Goal: Task Accomplishment & Management: Use online tool/utility

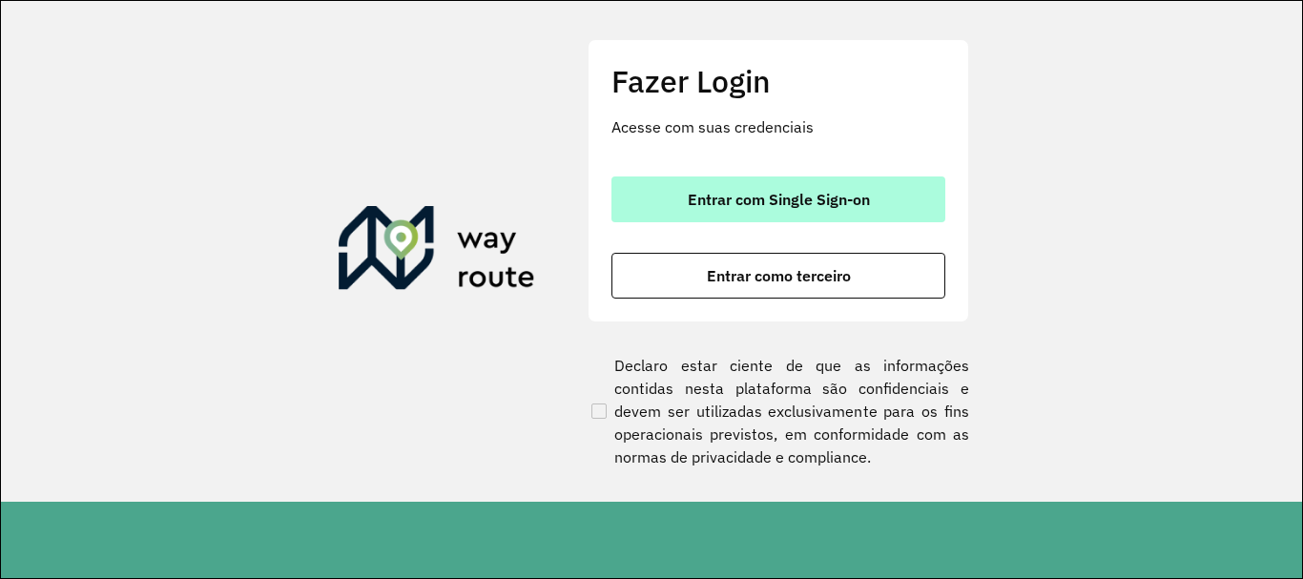
click at [809, 204] on span "Entrar com Single Sign-on" at bounding box center [779, 199] width 182 height 15
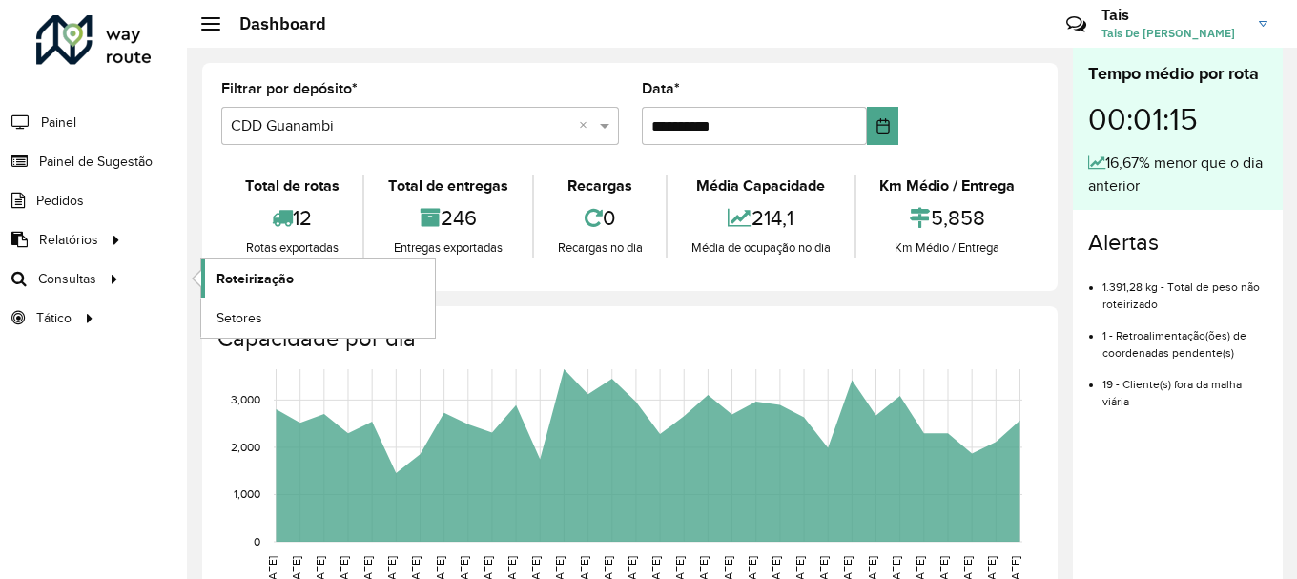
click at [244, 271] on span "Roteirização" at bounding box center [255, 279] width 77 height 20
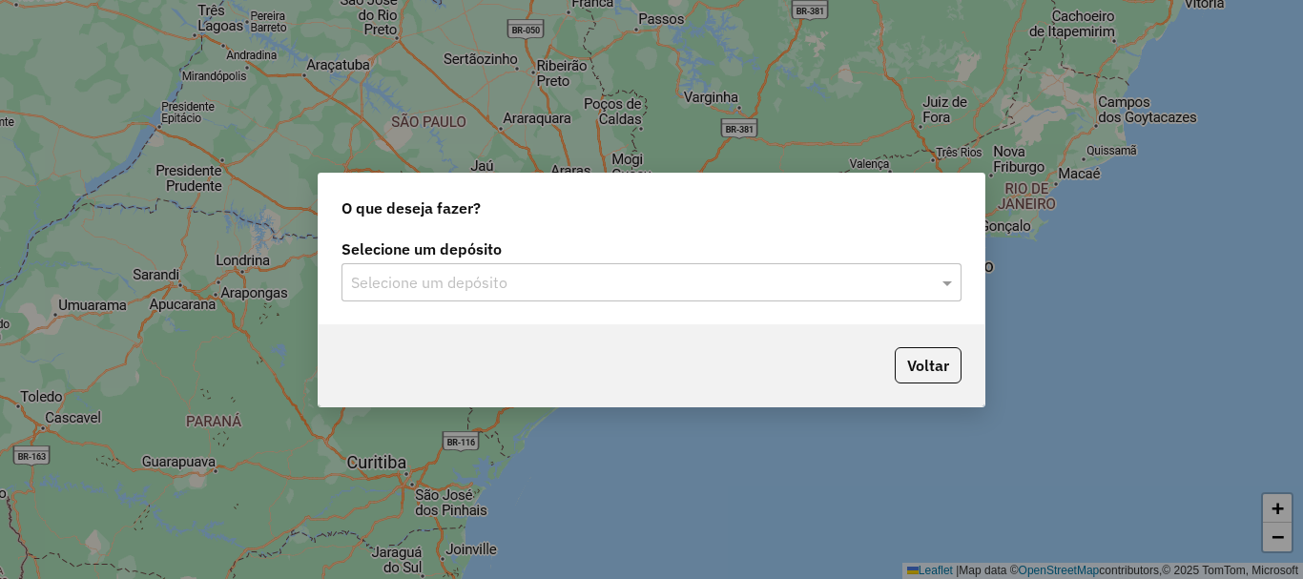
click at [526, 284] on input "text" at bounding box center [632, 283] width 563 height 23
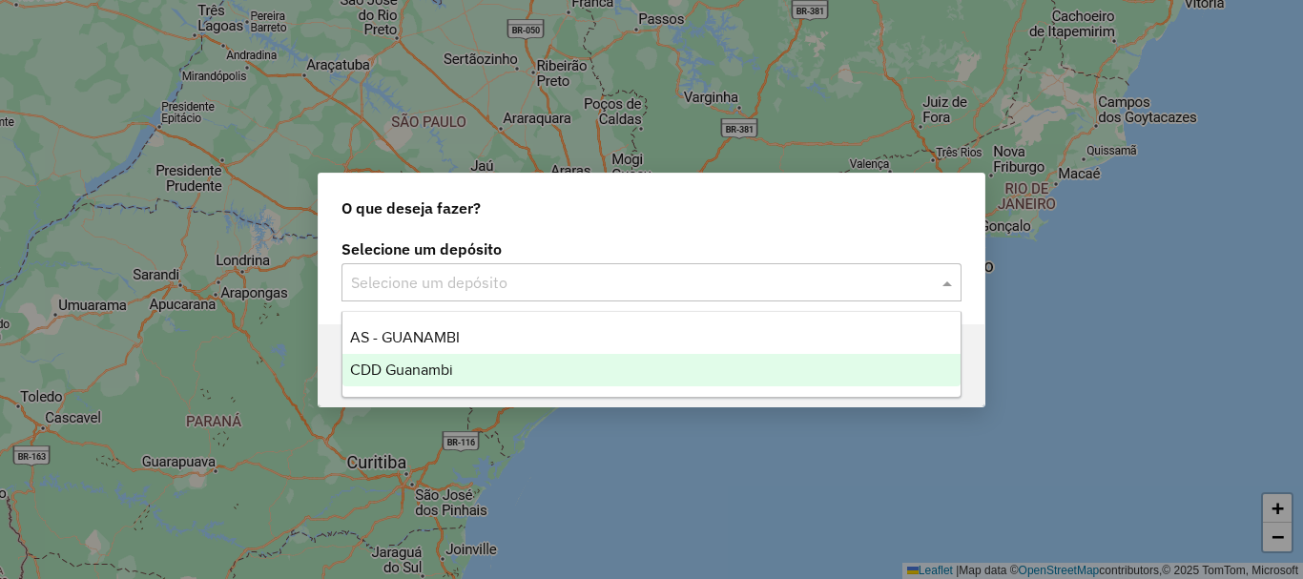
click at [436, 371] on span "CDD Guanambi" at bounding box center [401, 370] width 103 height 16
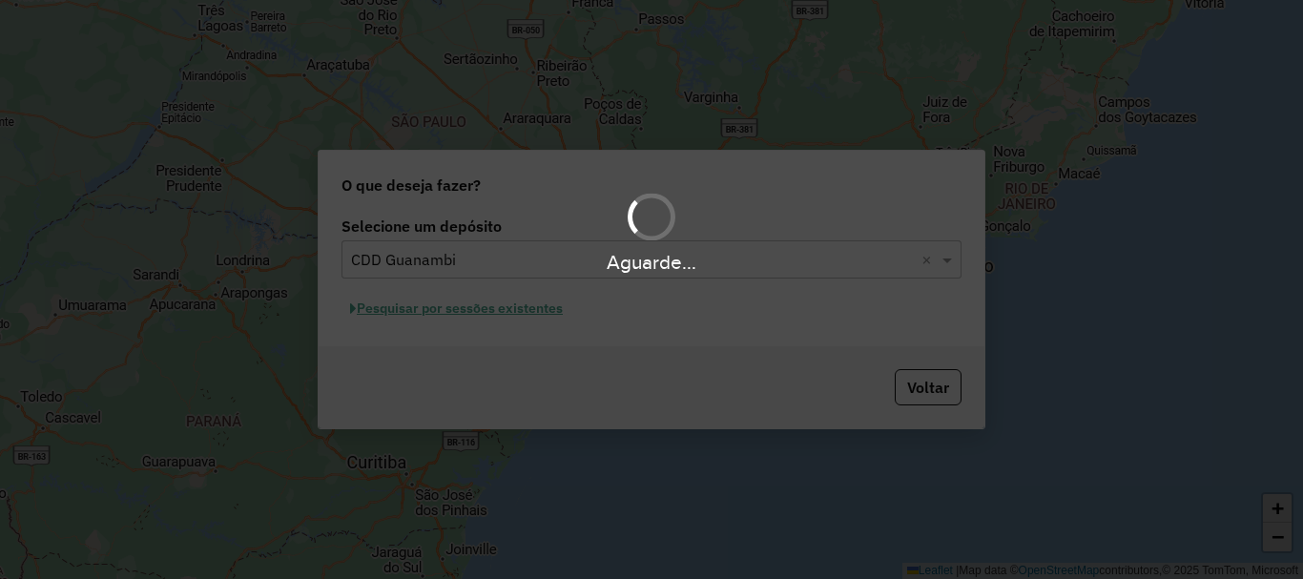
click at [498, 303] on div "Aguarde..." at bounding box center [651, 289] width 1303 height 579
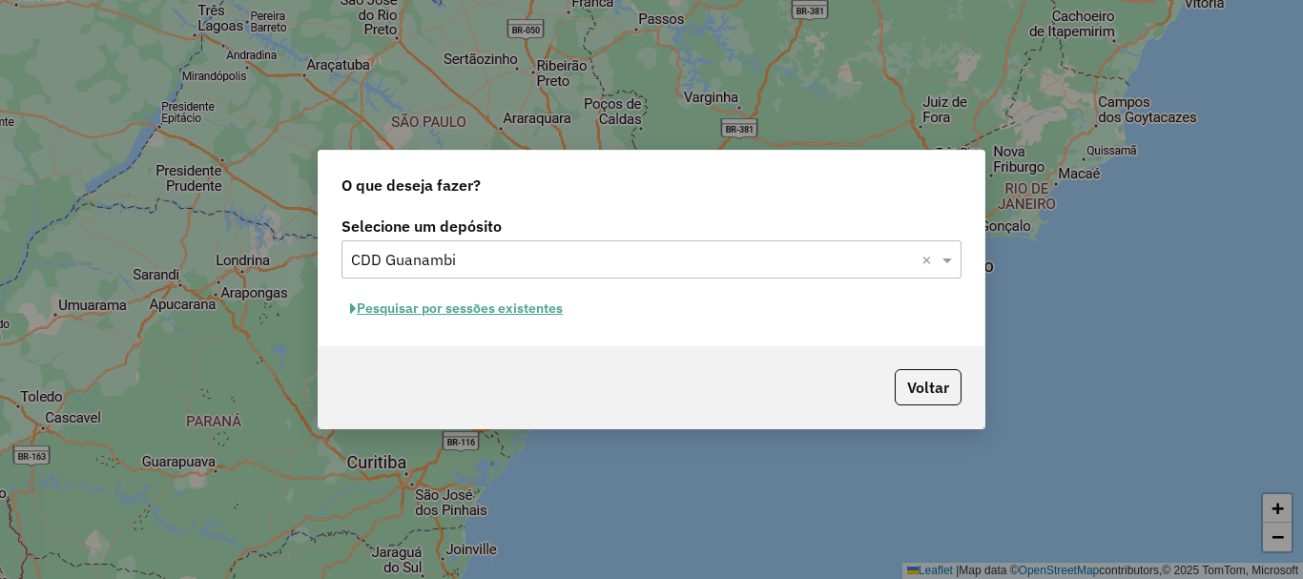
click at [498, 312] on button "Pesquisar por sessões existentes" at bounding box center [456, 309] width 230 height 30
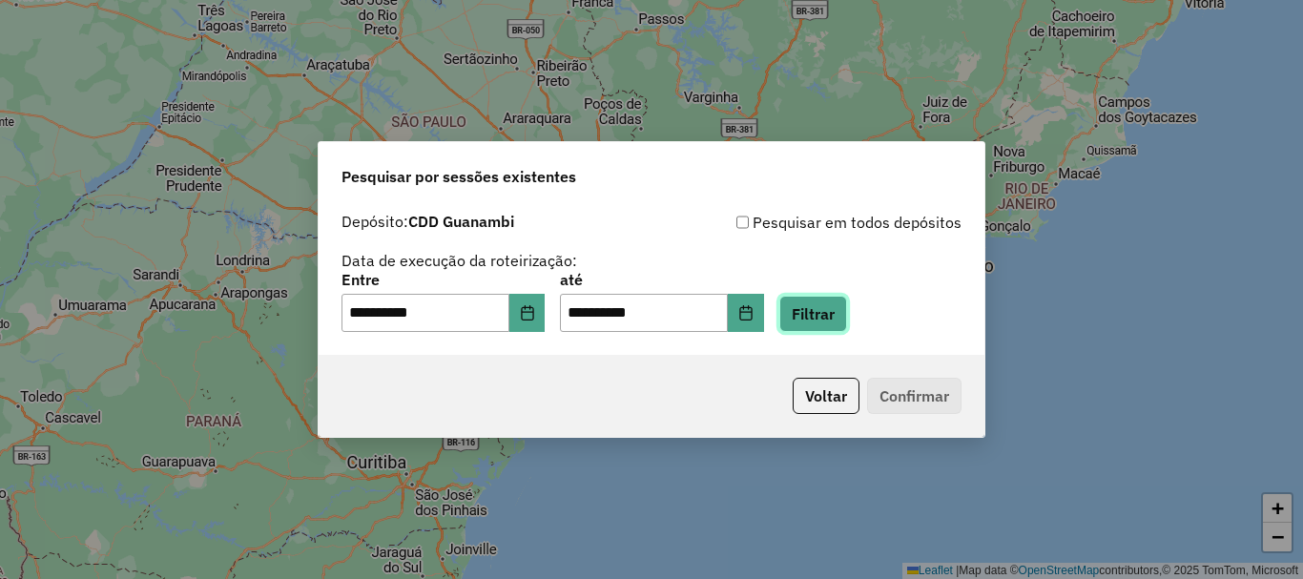
click at [826, 323] on button "Filtrar" at bounding box center [813, 314] width 68 height 36
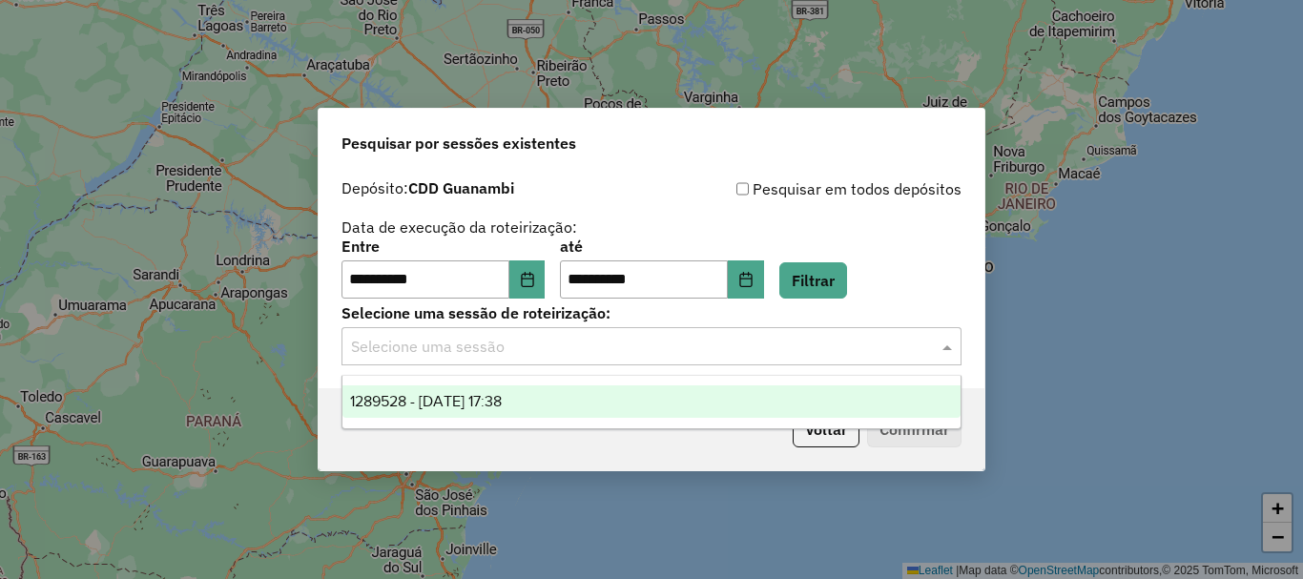
click at [496, 355] on input "text" at bounding box center [632, 347] width 563 height 23
click at [489, 405] on span "1289528 - 07/10/2025 17:38" at bounding box center [426, 401] width 152 height 16
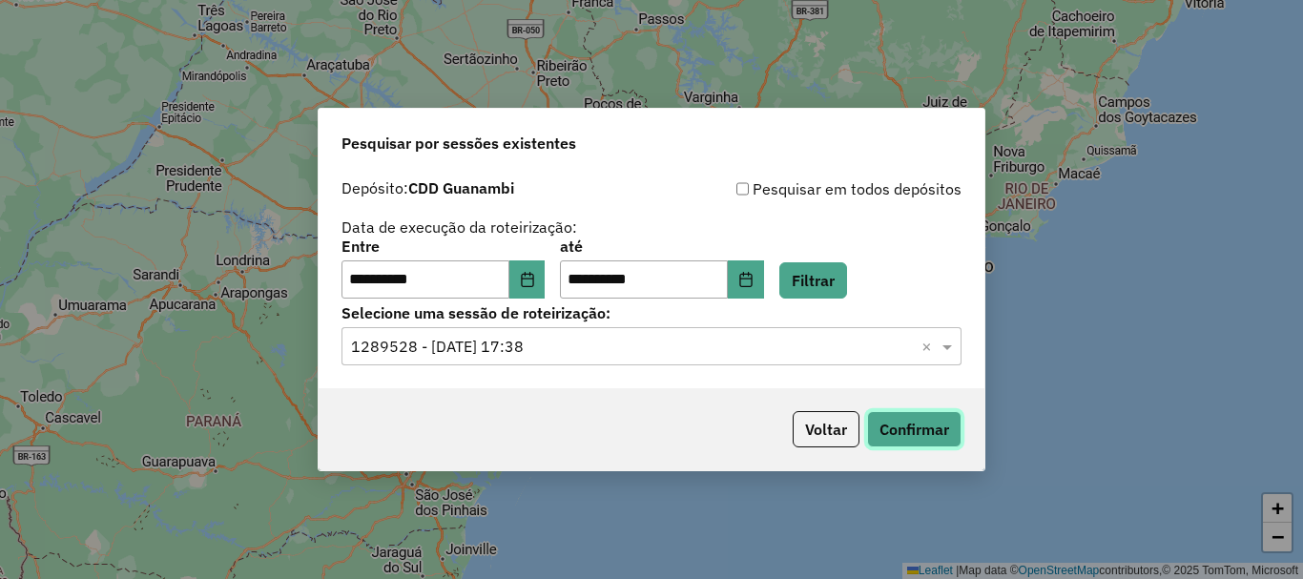
click at [907, 427] on button "Confirmar" at bounding box center [914, 429] width 94 height 36
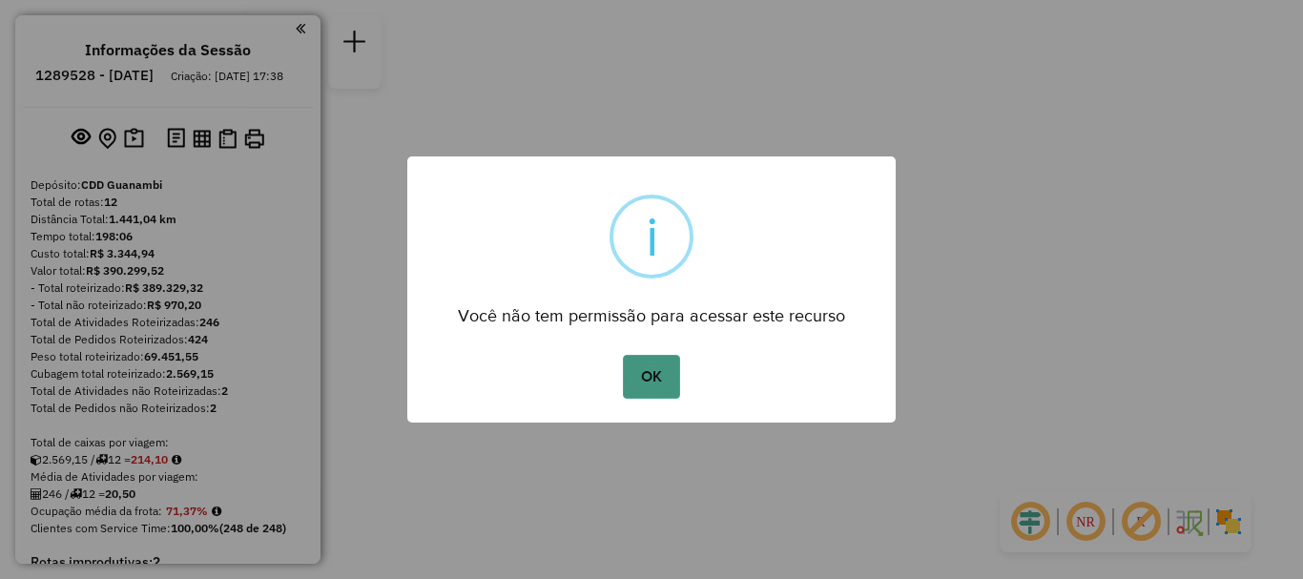
click at [629, 386] on button "OK" at bounding box center [651, 377] width 56 height 44
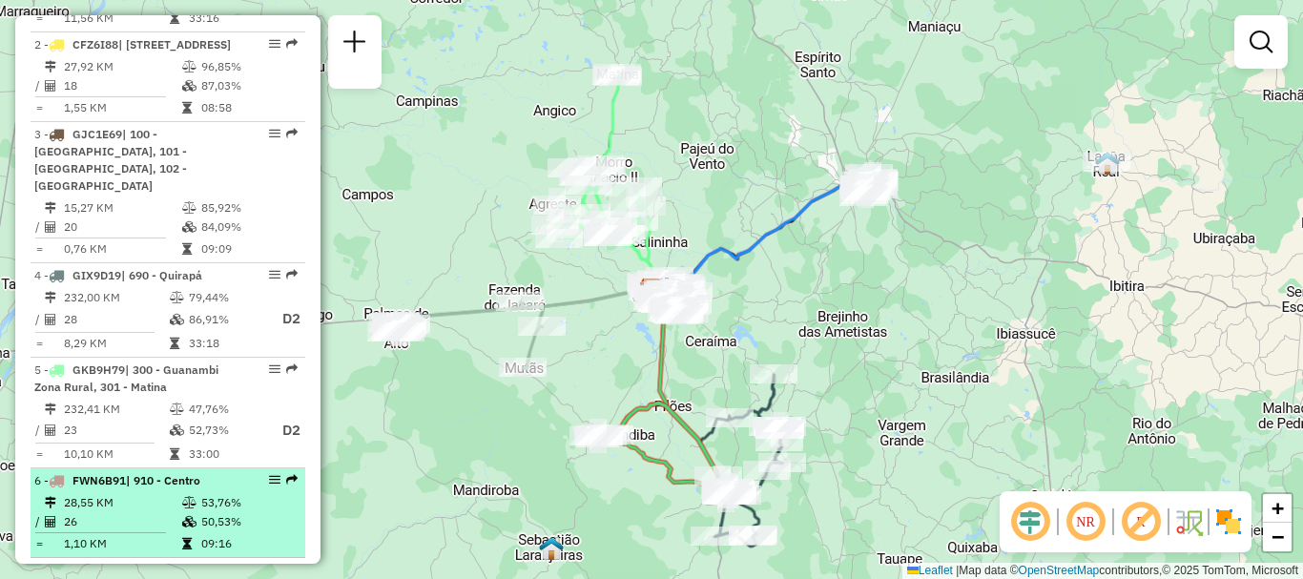
scroll to position [1145, 0]
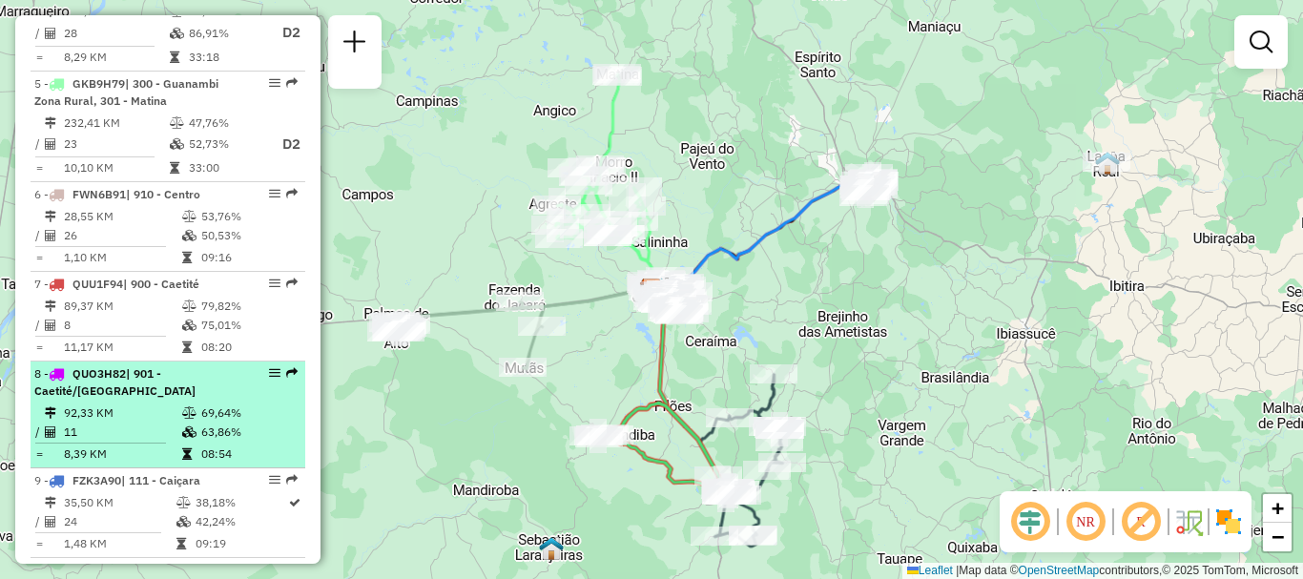
click at [208, 392] on div "8 - QUO3H82 | 901 - Caetité/Alto Buenos Aires" at bounding box center [135, 382] width 202 height 34
select select "**********"
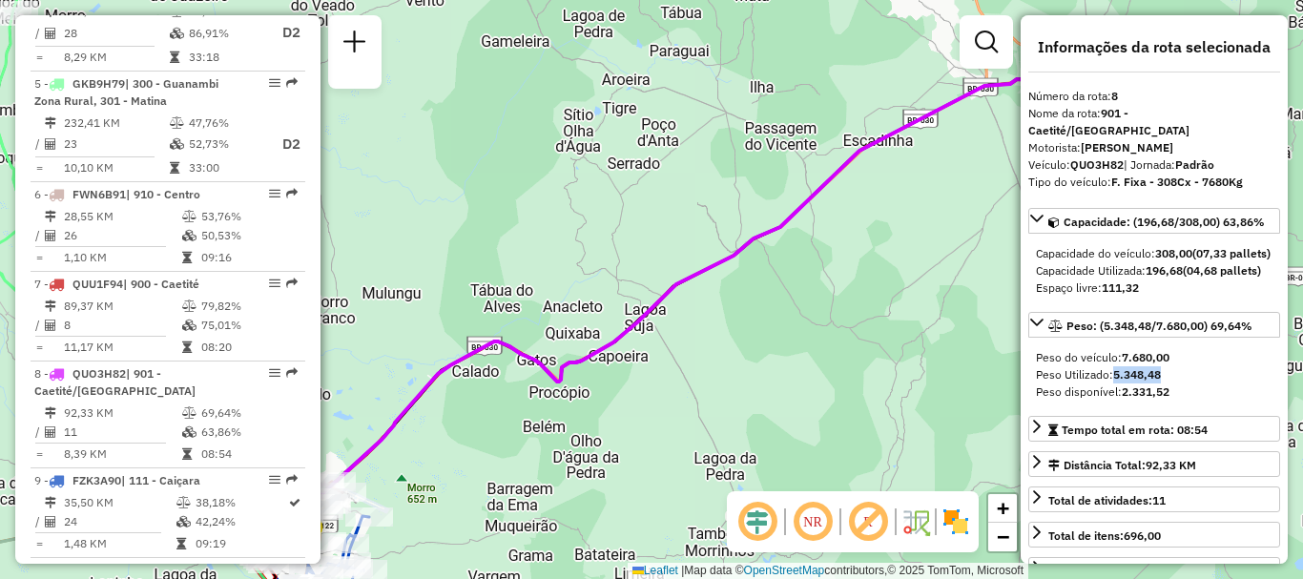
drag, startPoint x: 1115, startPoint y: 392, endPoint x: 1161, endPoint y: 394, distance: 45.8
click at [1161, 382] on strong "5.348,48" at bounding box center [1137, 374] width 48 height 14
copy strong "5.348,48"
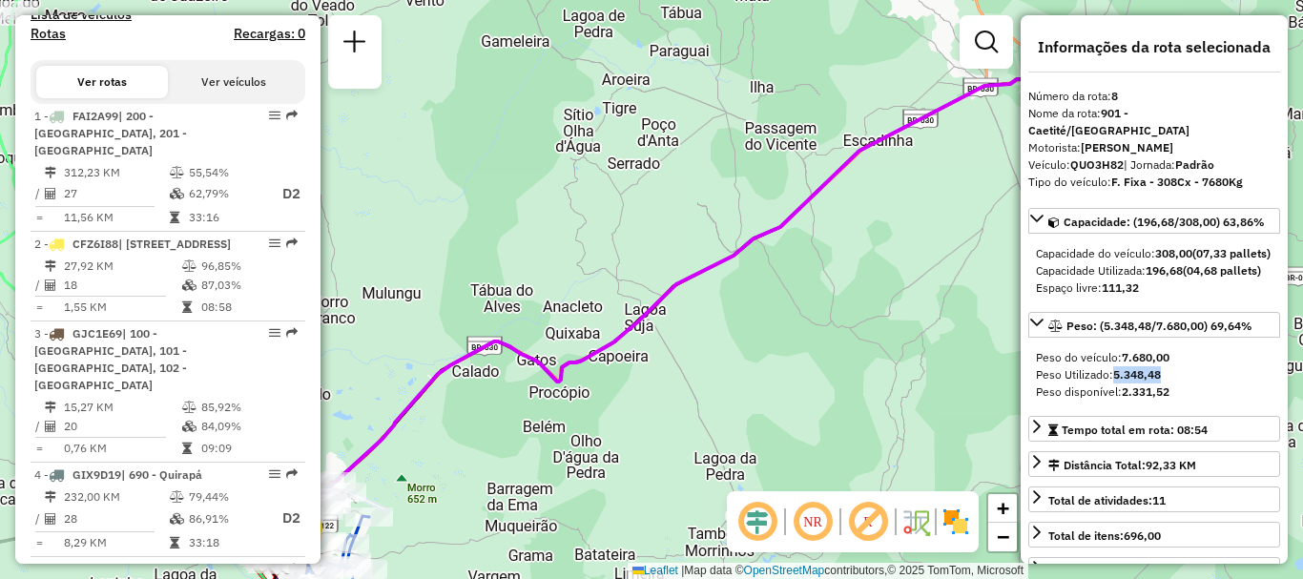
scroll to position [850, 0]
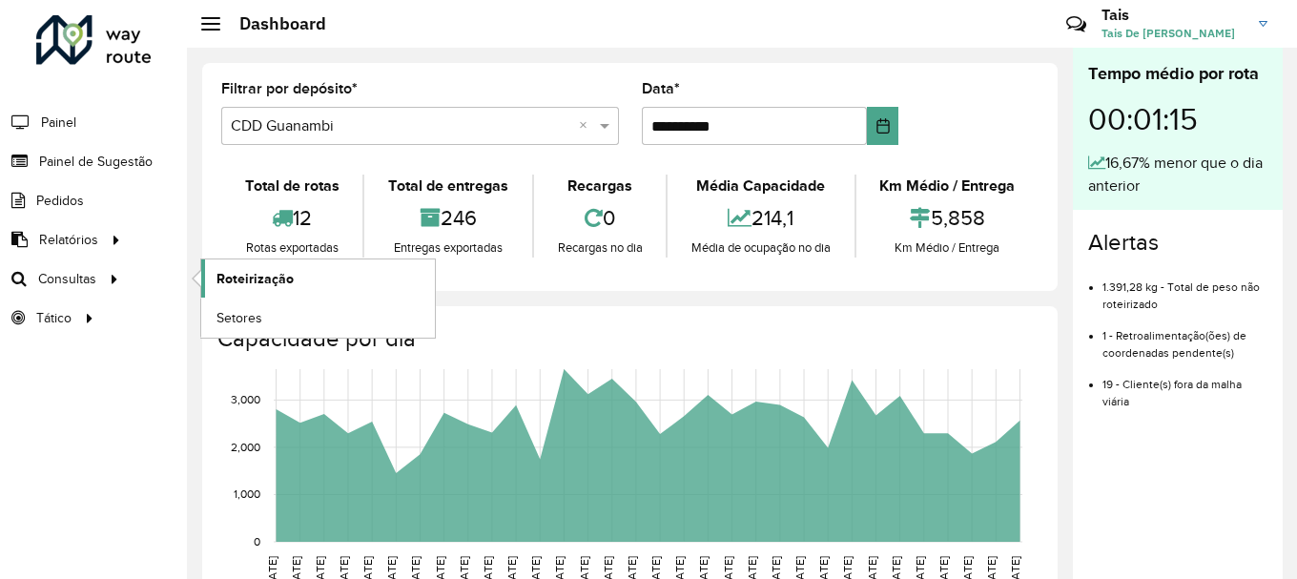
click at [335, 293] on link "Roteirização" at bounding box center [318, 278] width 234 height 38
